Goal: Transaction & Acquisition: Book appointment/travel/reservation

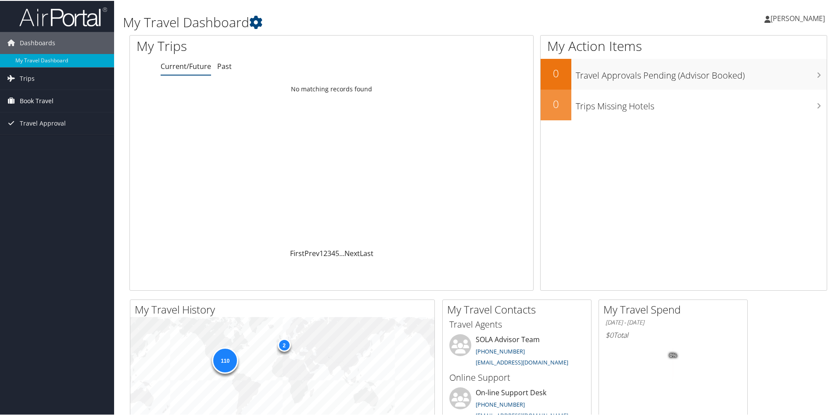
click at [43, 94] on span "Book Travel" at bounding box center [37, 100] width 34 height 22
click at [49, 131] on link "Book/Manage Online Trips" at bounding box center [57, 130] width 114 height 13
